Goal: Task Accomplishment & Management: Use online tool/utility

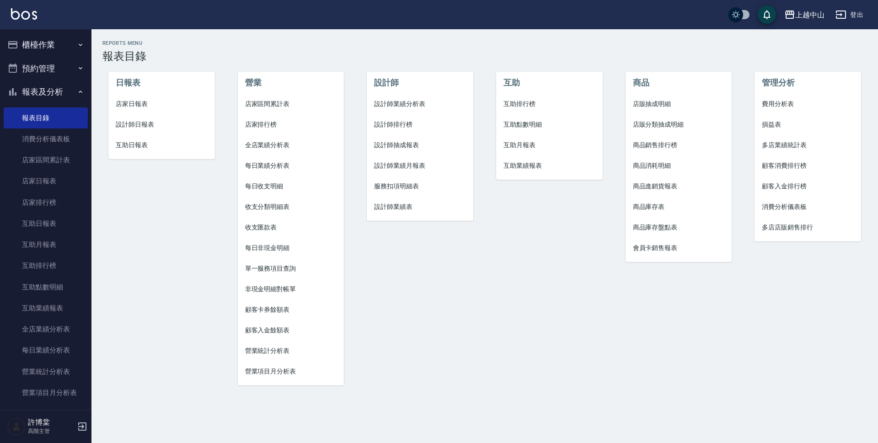
click at [50, 41] on button "櫃檯作業" at bounding box center [46, 45] width 84 height 24
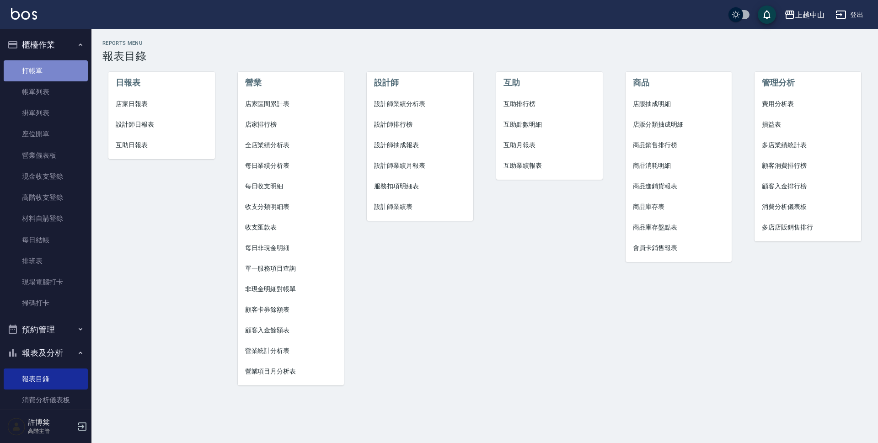
click at [56, 75] on link "打帳單" at bounding box center [46, 70] width 84 height 21
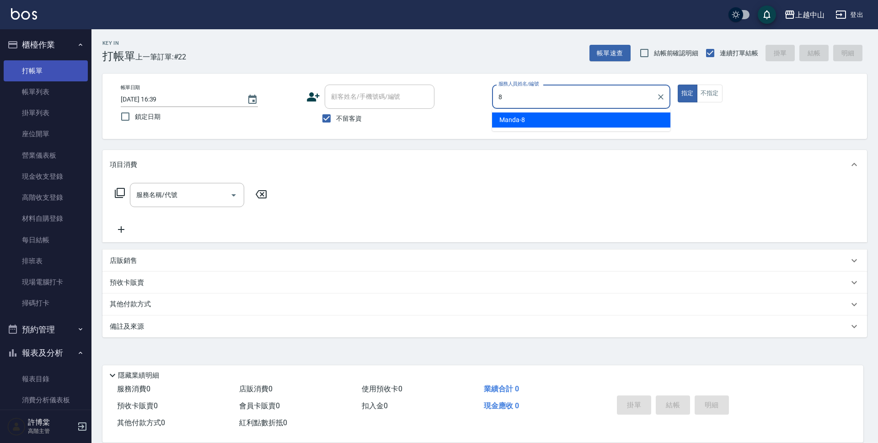
type input "Manda-8"
type button "true"
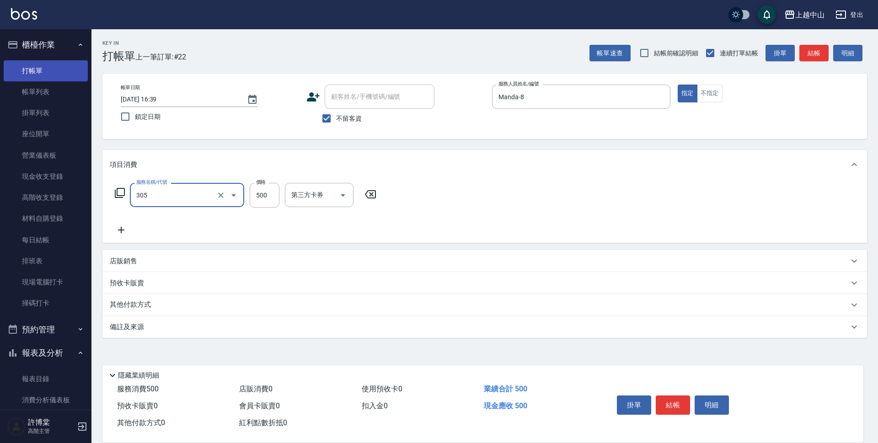
type input "剪髮(305)"
type input "700"
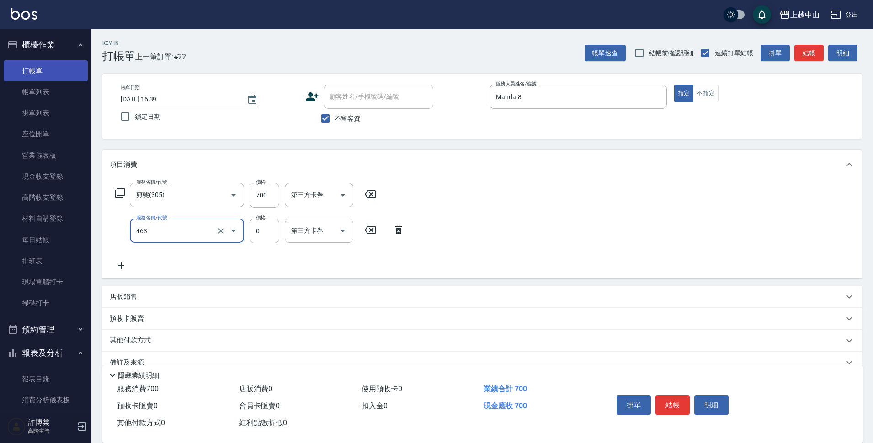
type input "護髮卡使用(463)"
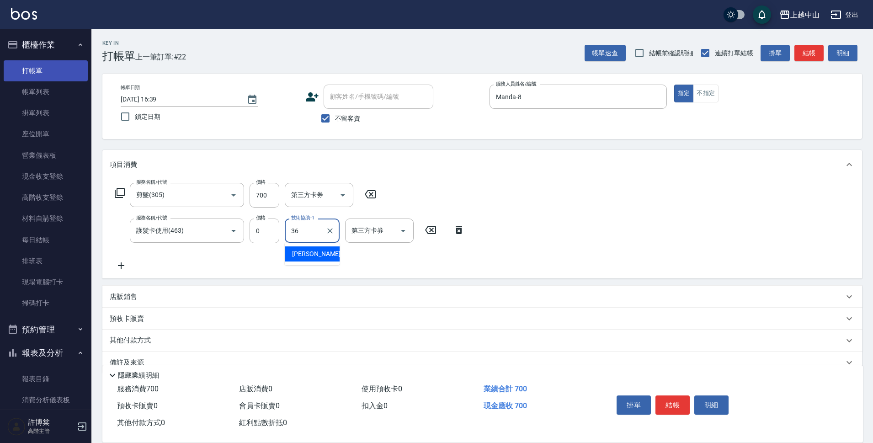
type input "薇慈-36"
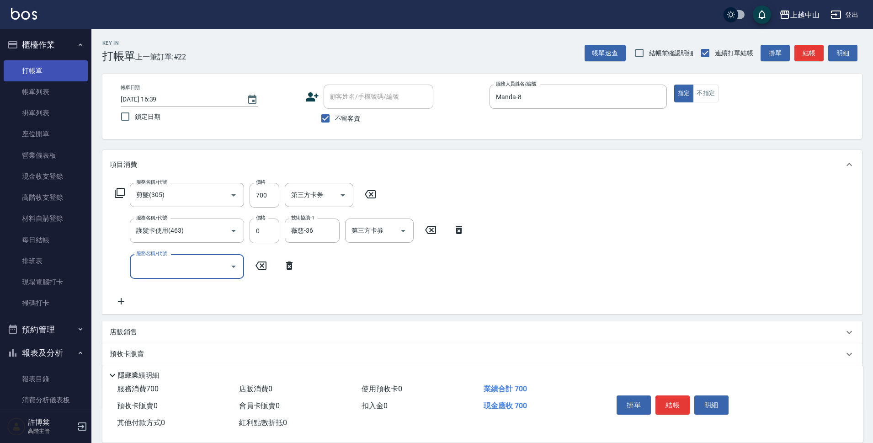
type input "6"
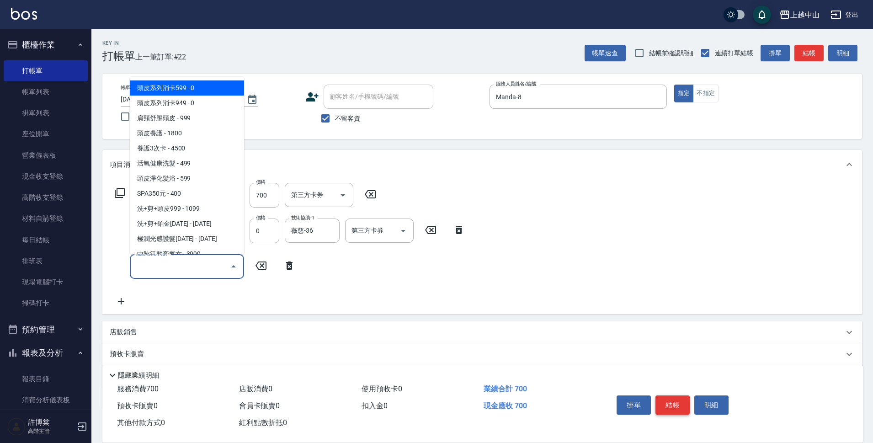
click at [681, 399] on button "結帳" at bounding box center [672, 404] width 34 height 19
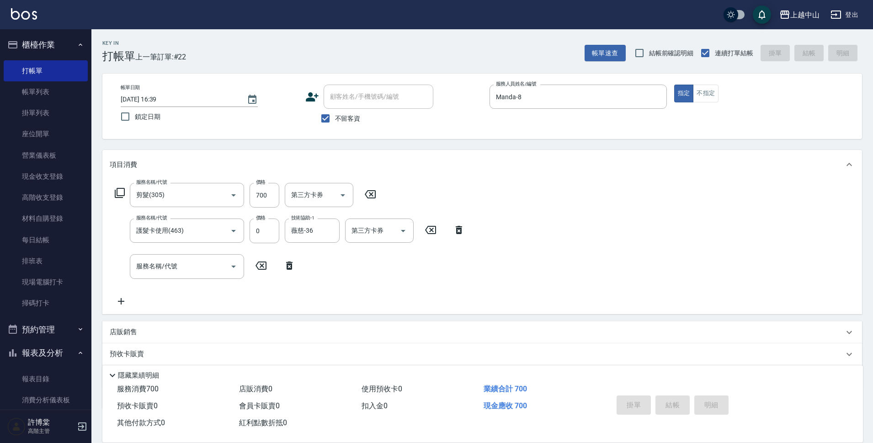
type input "2025/10/07 16:40"
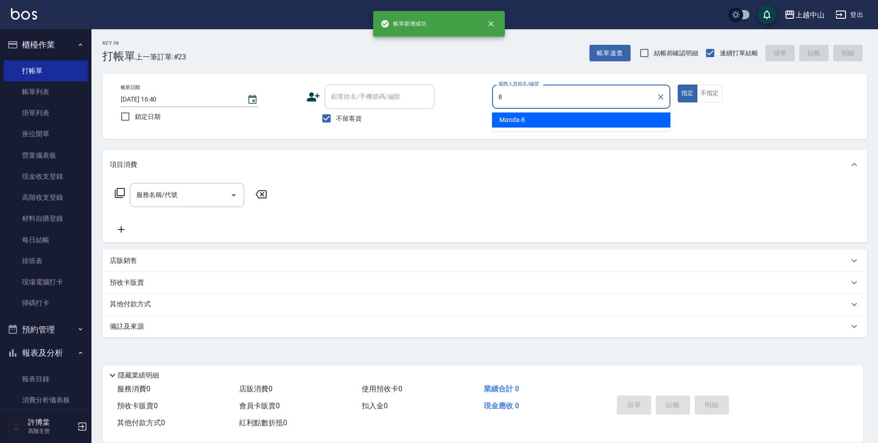
type input "Manda-8"
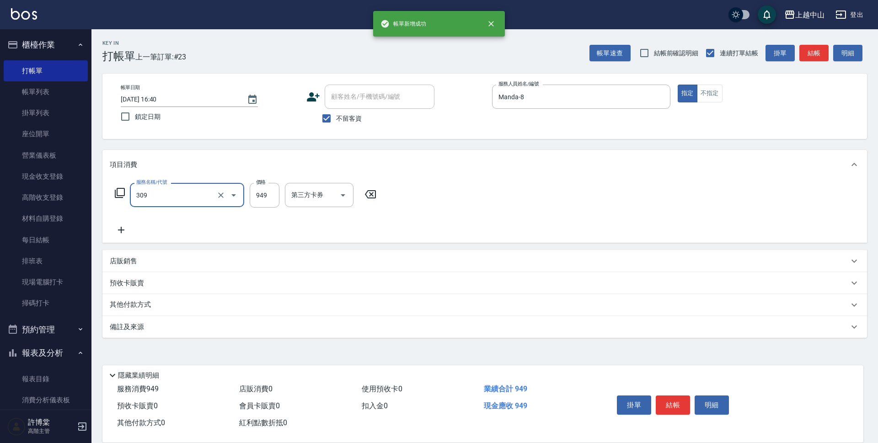
type input "森精萃舒壓調理髮浴(309)"
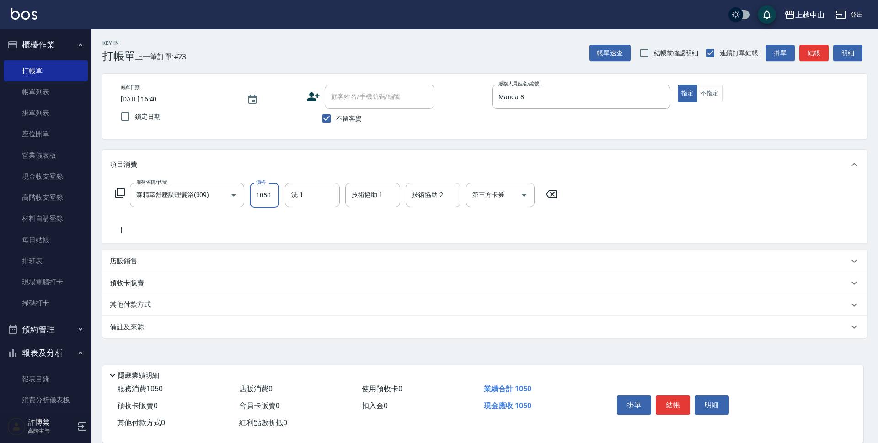
type input "1050"
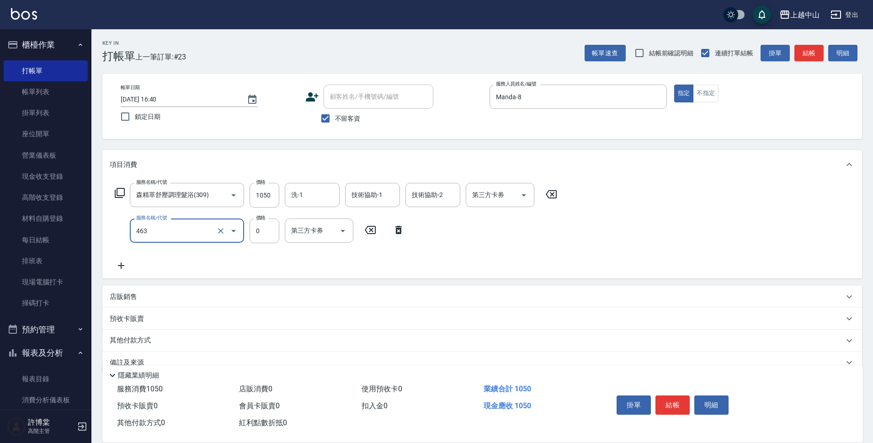
type input "護髮卡使用(463)"
type input "0"
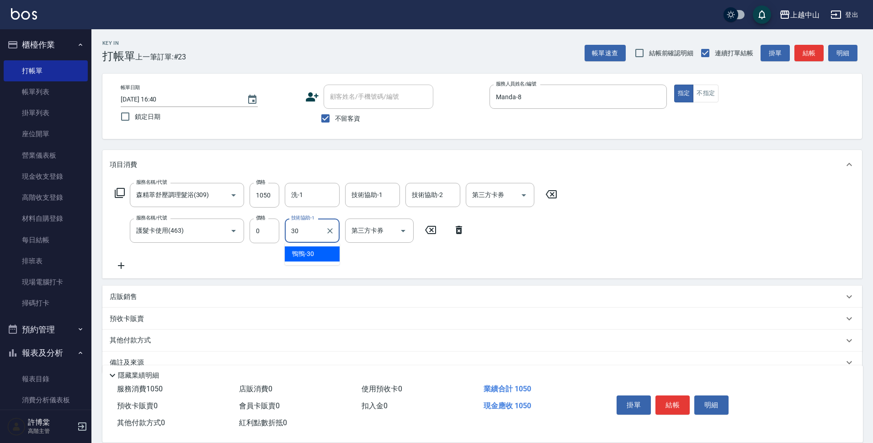
type input "鴨鴨-30"
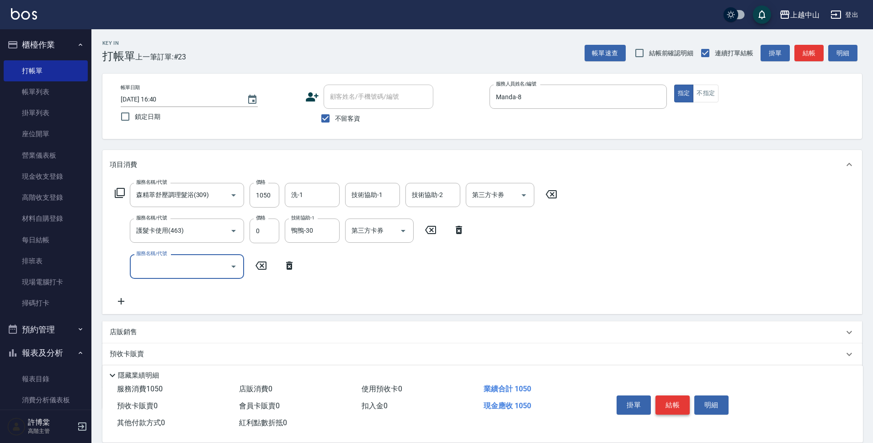
click at [667, 396] on button "結帳" at bounding box center [672, 404] width 34 height 19
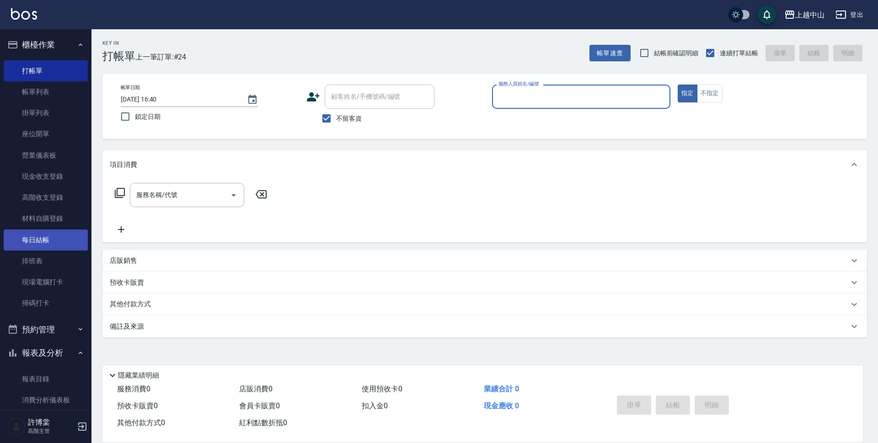
click at [58, 240] on link "每日結帳" at bounding box center [46, 239] width 84 height 21
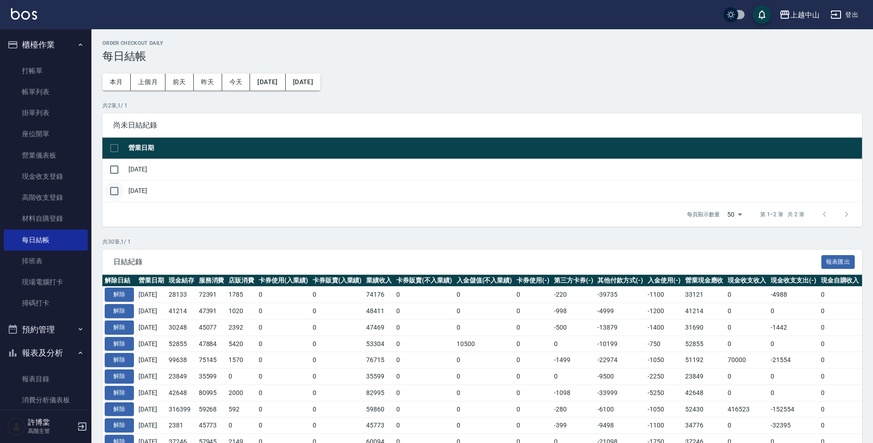
click at [112, 188] on input "checkbox" at bounding box center [114, 190] width 19 height 19
checkbox input "true"
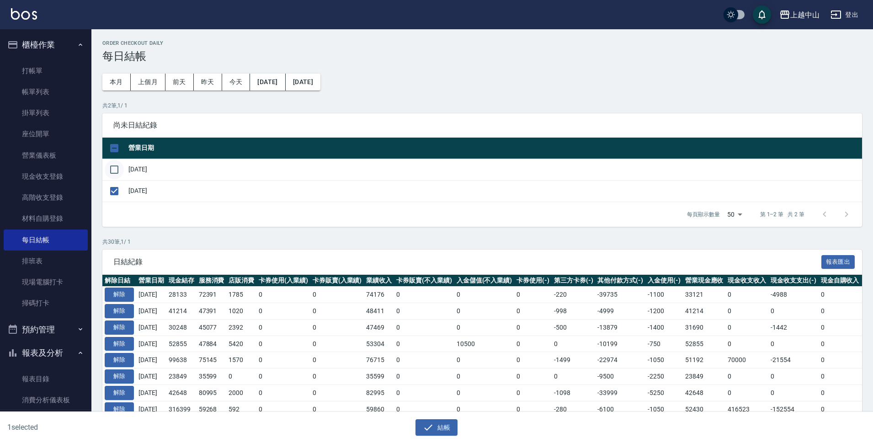
click at [112, 176] on input "checkbox" at bounding box center [114, 169] width 19 height 19
checkbox input "true"
click at [431, 424] on icon "button" at bounding box center [428, 427] width 11 height 11
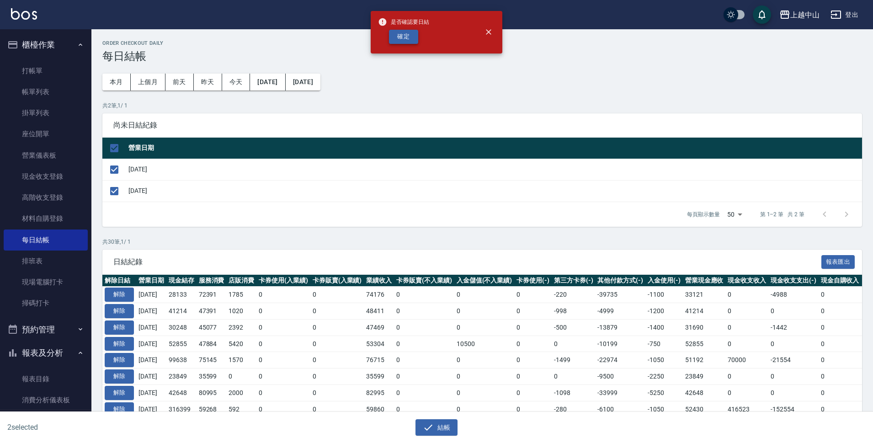
click at [394, 37] on button "確定" at bounding box center [403, 37] width 29 height 14
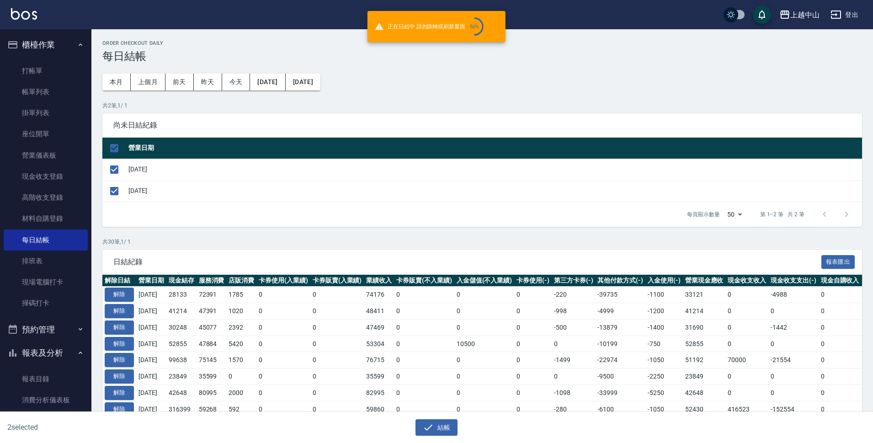
checkbox input "false"
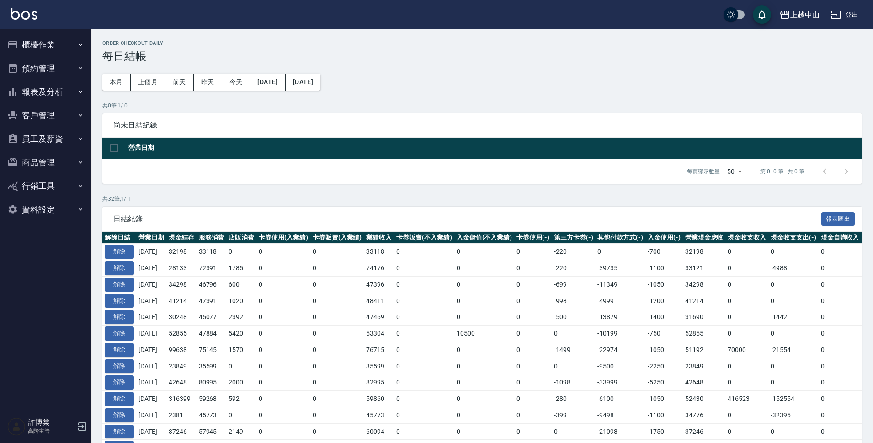
click at [64, 92] on button "報表及分析" at bounding box center [46, 92] width 84 height 24
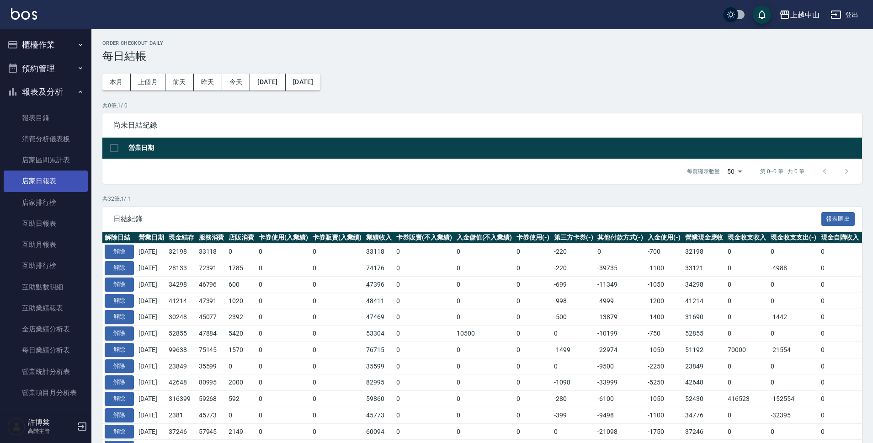
click at [66, 187] on link "店家日報表" at bounding box center [46, 180] width 84 height 21
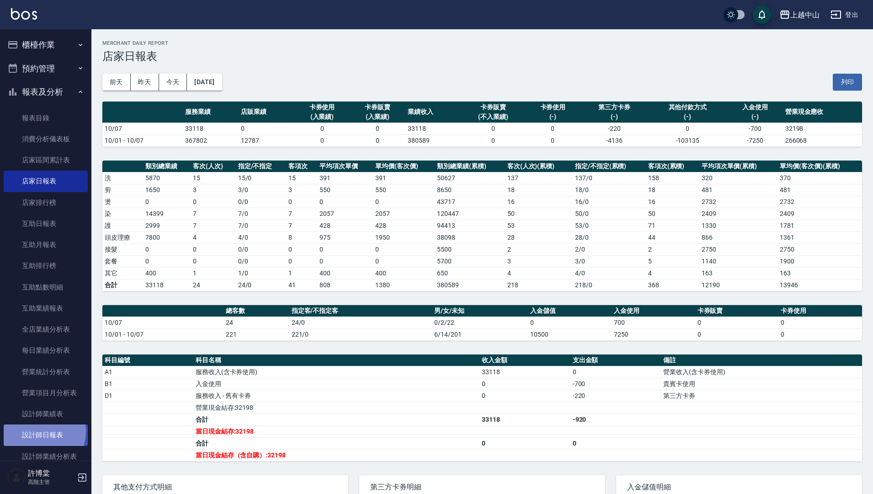
click at [38, 431] on link "設計師日報表" at bounding box center [46, 434] width 84 height 21
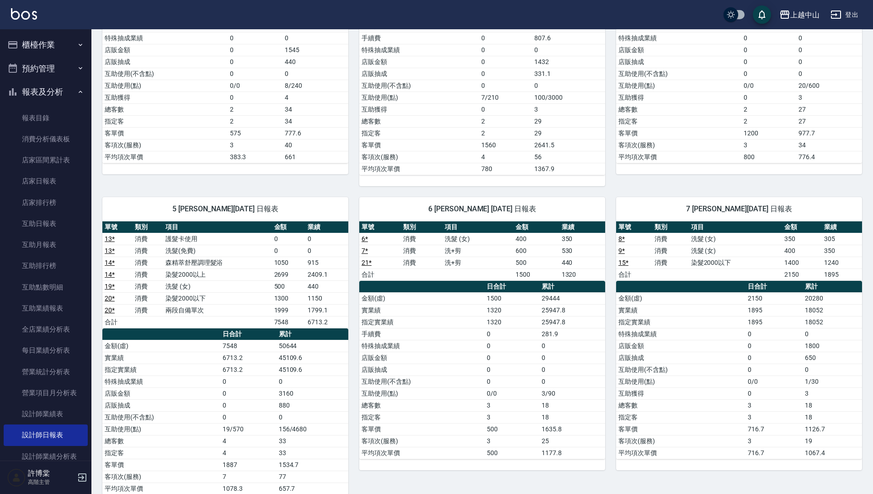
scroll to position [229, 0]
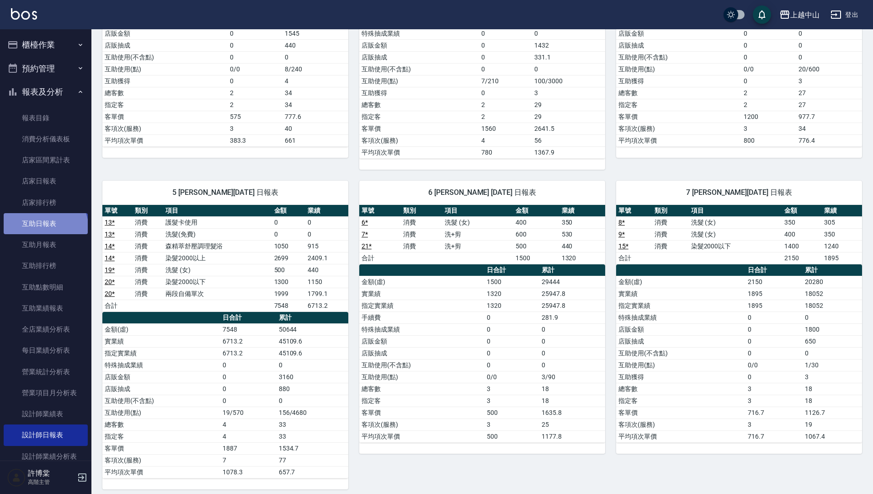
click at [44, 229] on link "互助日報表" at bounding box center [46, 223] width 84 height 21
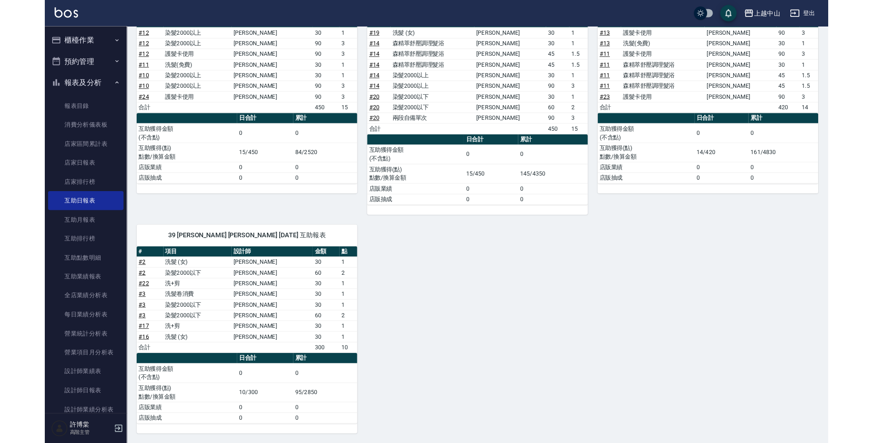
scroll to position [140, 0]
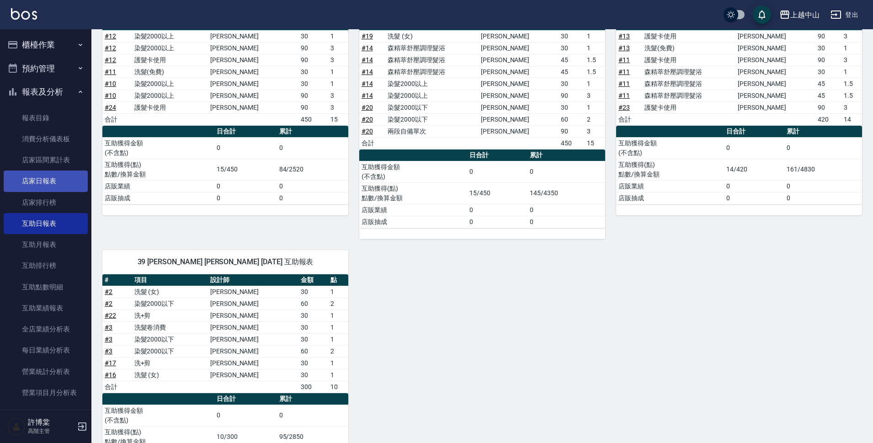
click at [58, 190] on link "店家日報表" at bounding box center [46, 180] width 84 height 21
